Goal: Navigation & Orientation: Find specific page/section

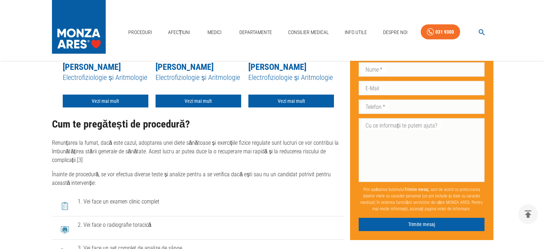
scroll to position [2436, 0]
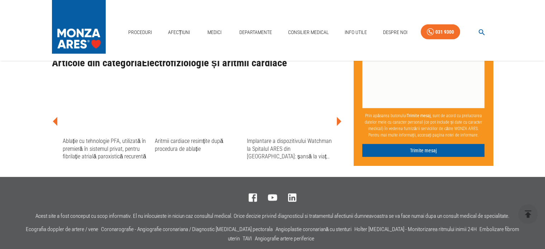
scroll to position [2236, 0]
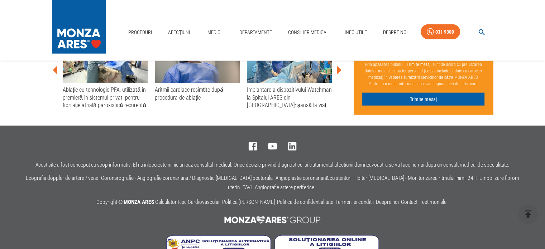
scroll to position [1424, 0]
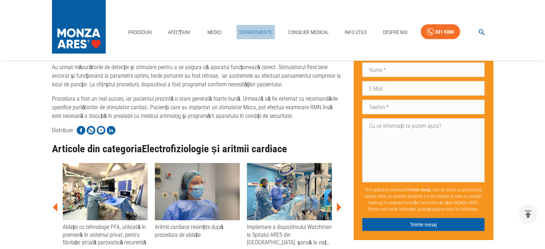
click at [256, 32] on link "Departamente" at bounding box center [255, 32] width 38 height 15
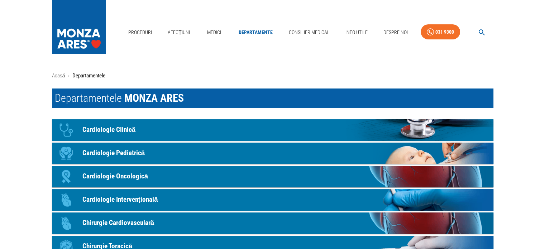
click at [171, 196] on link "Icon Cardiologie Intervențională" at bounding box center [272, 199] width 441 height 21
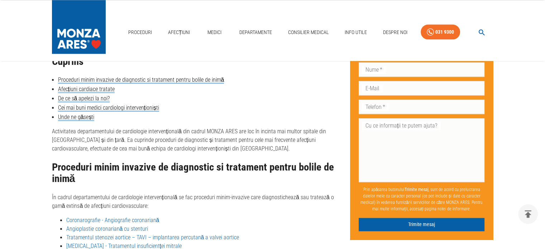
scroll to position [989, 0]
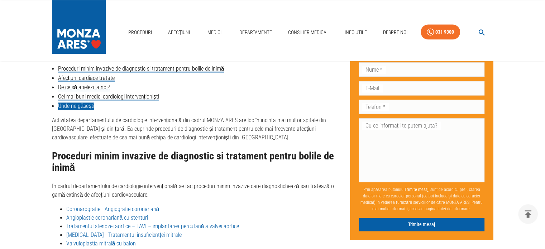
click at [75, 102] on link "Unde ne găsești" at bounding box center [76, 105] width 37 height 7
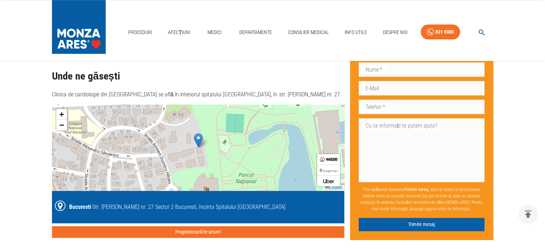
click at [200, 134] on img at bounding box center [198, 140] width 9 height 15
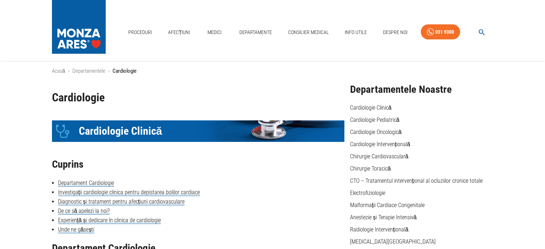
scroll to position [0, 0]
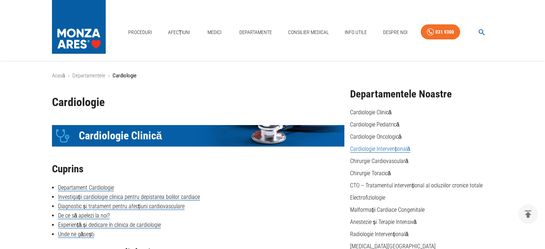
scroll to position [953, 0]
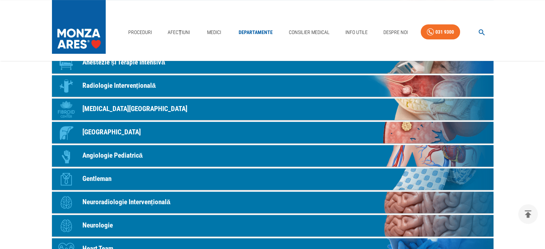
scroll to position [322, 0]
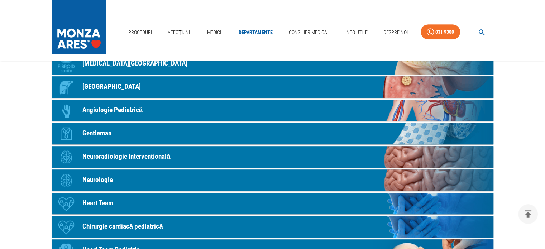
click at [138, 203] on link "Icon Heart Team" at bounding box center [272, 203] width 441 height 21
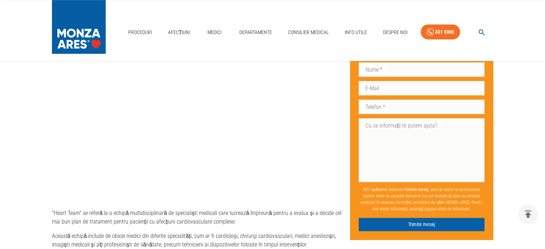
scroll to position [537, 0]
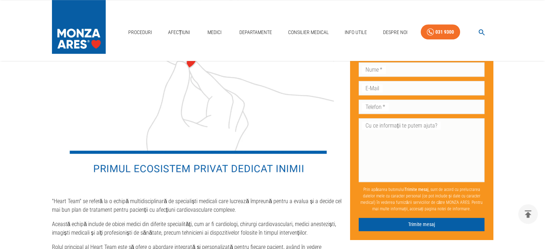
scroll to position [322, 0]
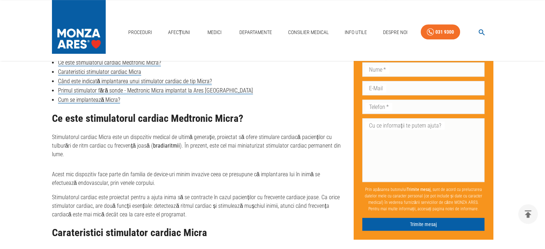
scroll to position [1603, 0]
